Goal: Communication & Community: Ask a question

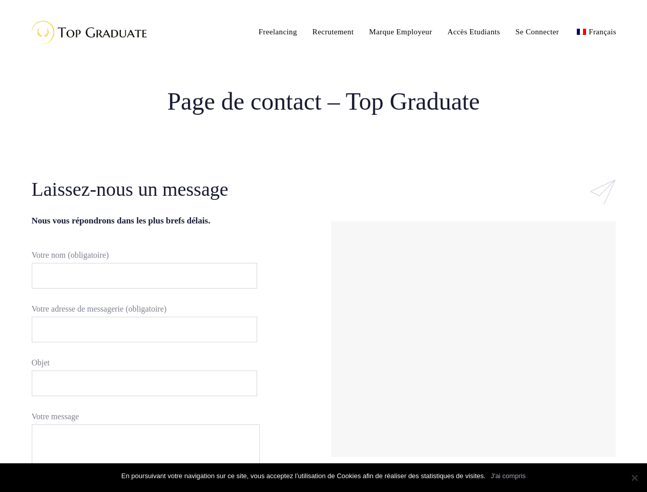
click at [324, 246] on div "#ld_icon_box_68c7d7c31bbb8:hover .iconbox-icon-container defs stop:first-child{…" at bounding box center [474, 325] width 300 height 299
click at [139, 275] on input "Votre nom (obligatoire)" at bounding box center [144, 276] width 225 height 26
click at [139, 329] on input "Votre adresse de messagerie (obligatoire)" at bounding box center [144, 329] width 225 height 26
click at [139, 383] on input "Objet" at bounding box center [144, 383] width 225 height 26
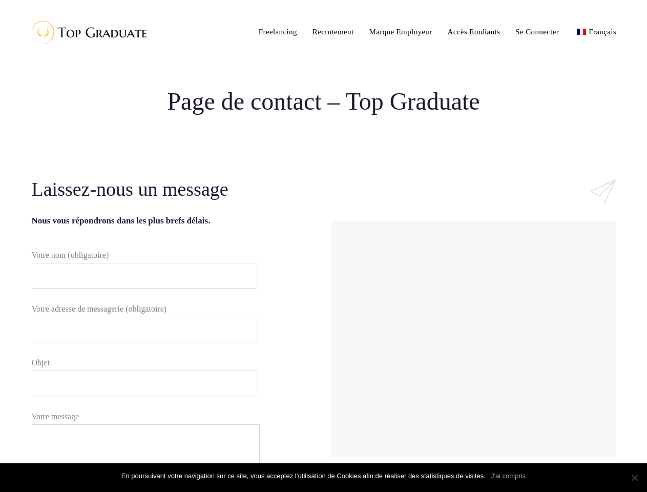
click at [473, 339] on div at bounding box center [473, 339] width 279 height 230
click at [508, 476] on link "J'ai compris" at bounding box center [508, 476] width 35 height 10
